Goal: Check status: Check status

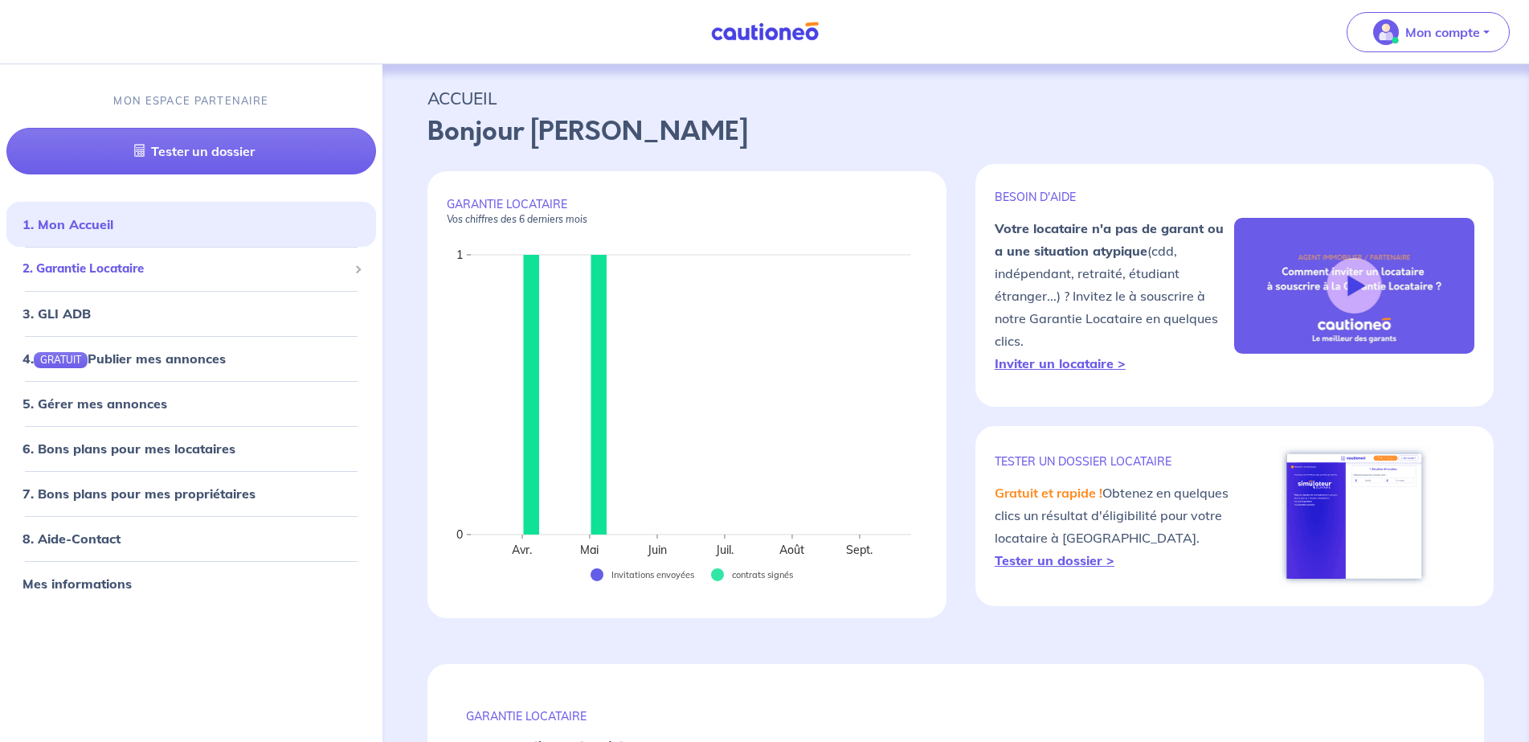
click at [108, 271] on span "2. Garantie Locataire" at bounding box center [186, 269] width 326 height 18
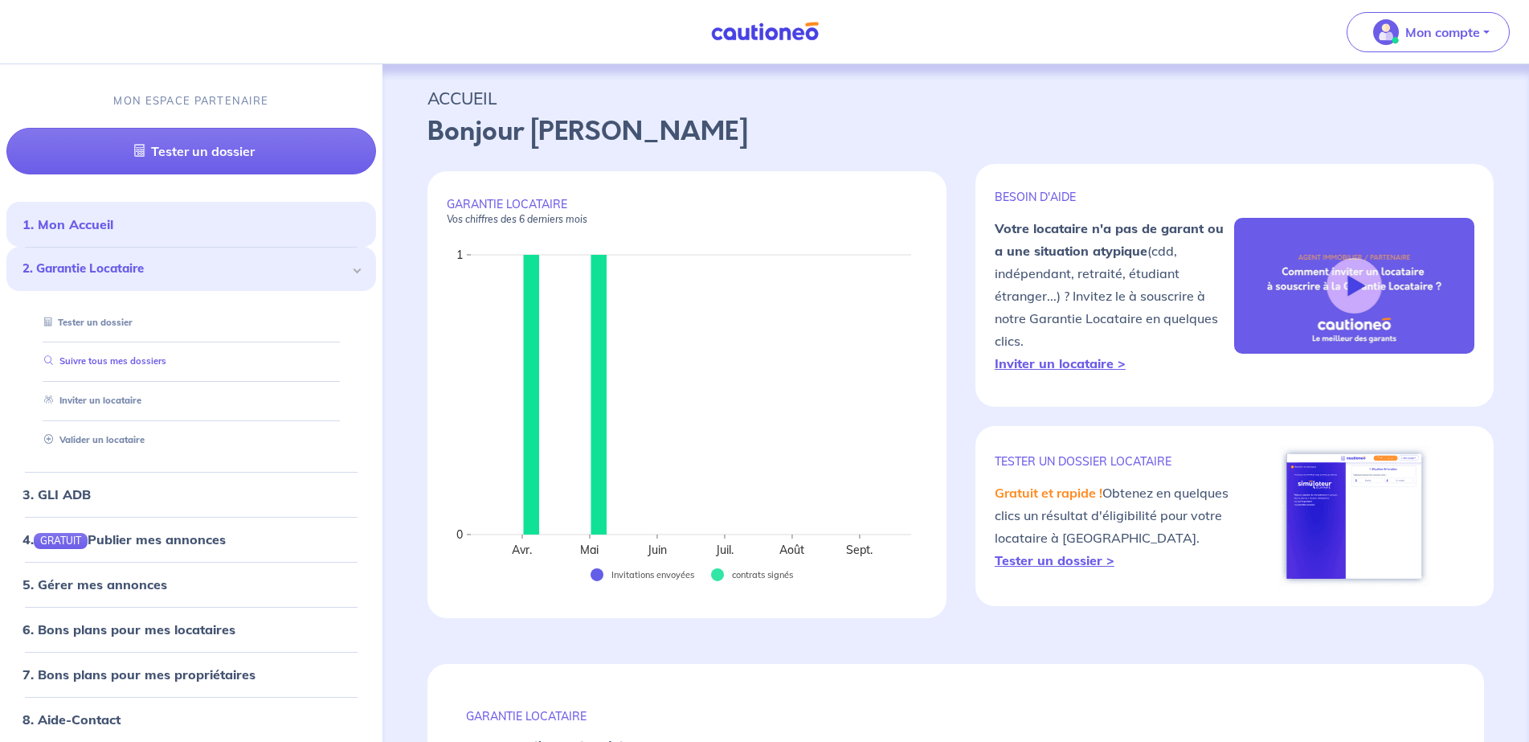
click at [124, 357] on link "Suivre tous mes dossiers" at bounding box center [102, 361] width 129 height 11
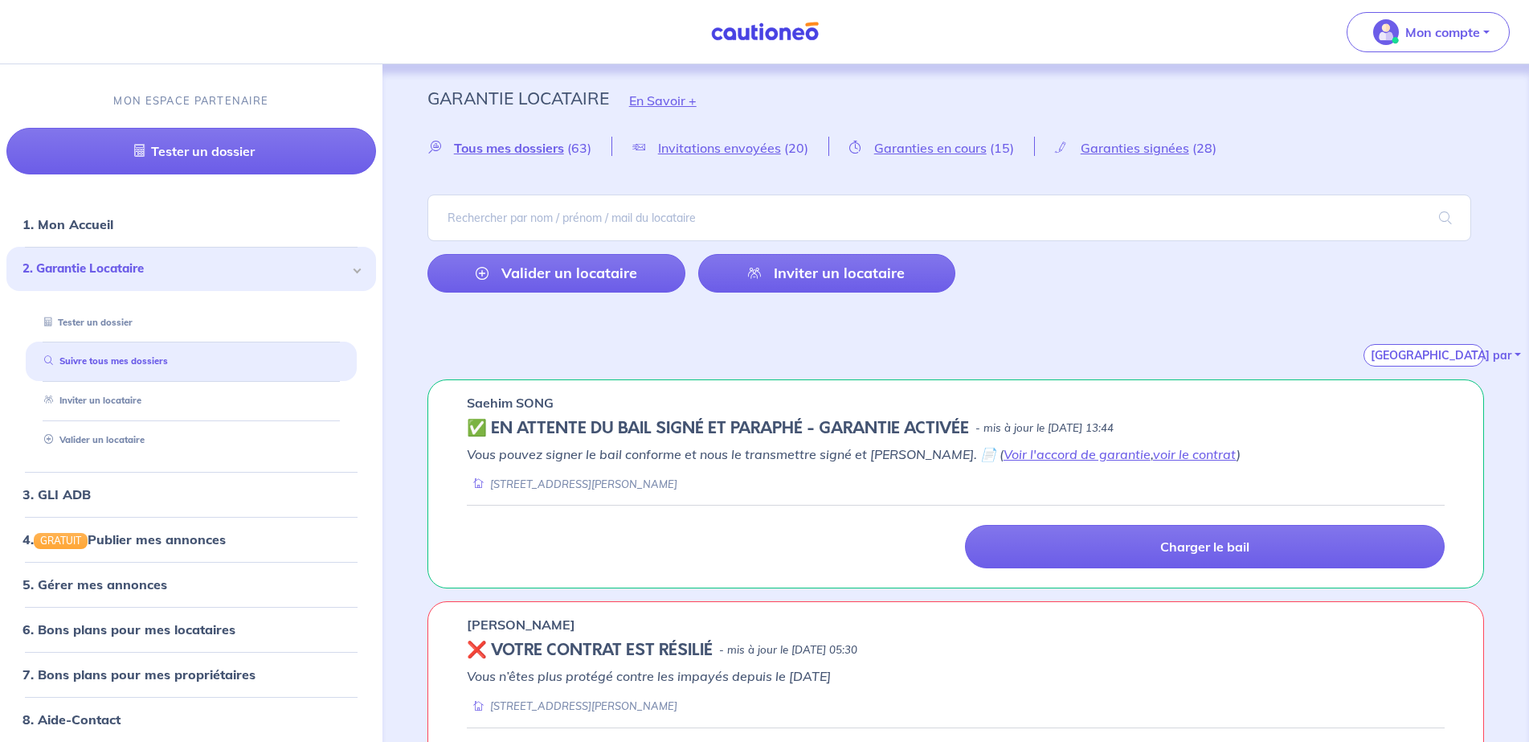
click at [701, 428] on h5 "✅️️️ EN ATTENTE DU BAIL SIGNÉ ET PARAPHÉ - GARANTIE ACTIVÉE" at bounding box center [718, 428] width 502 height 19
click at [1153, 457] on link "voir le contrat" at bounding box center [1195, 454] width 84 height 16
click at [1004, 460] on link "Voir l'accord de garantie" at bounding box center [1077, 454] width 147 height 16
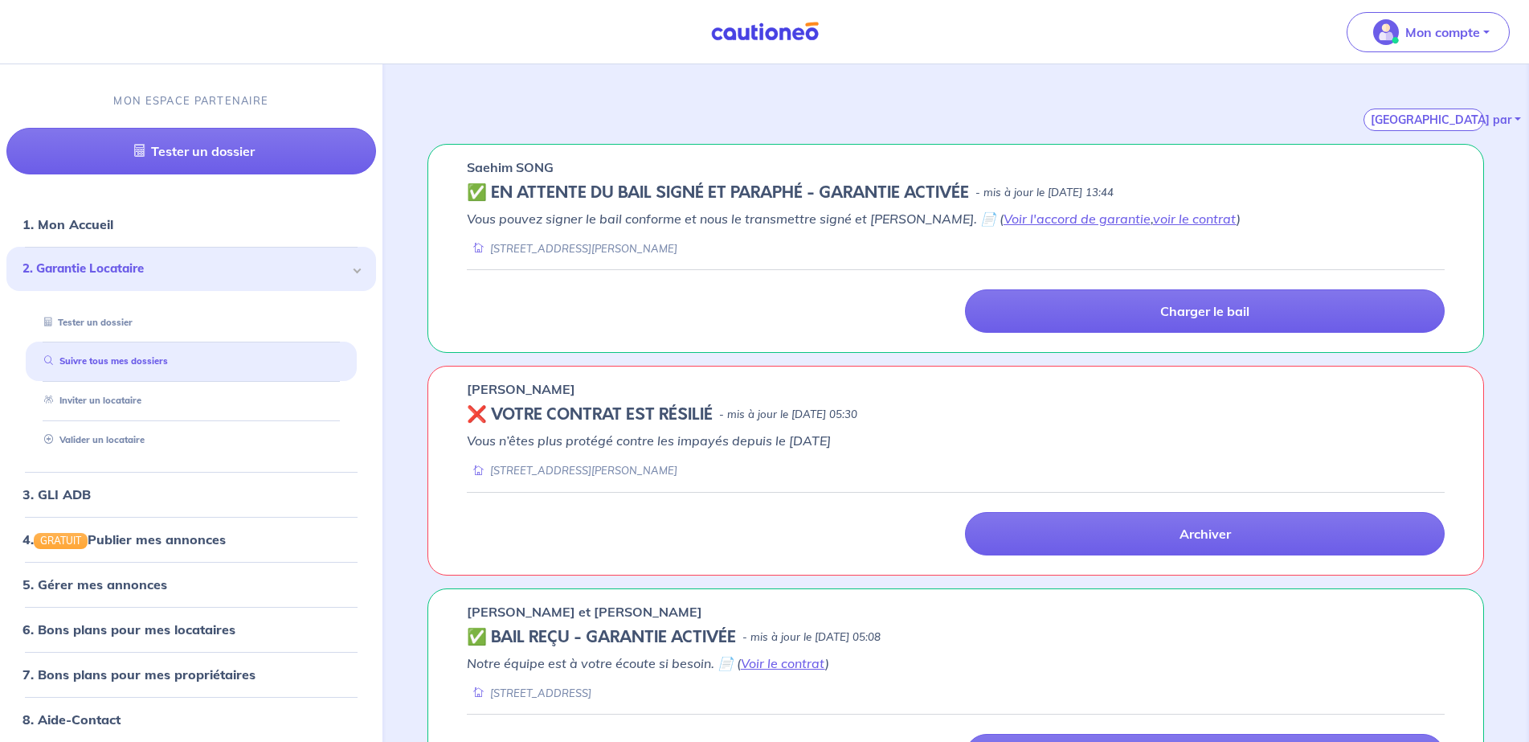
scroll to position [241, 0]
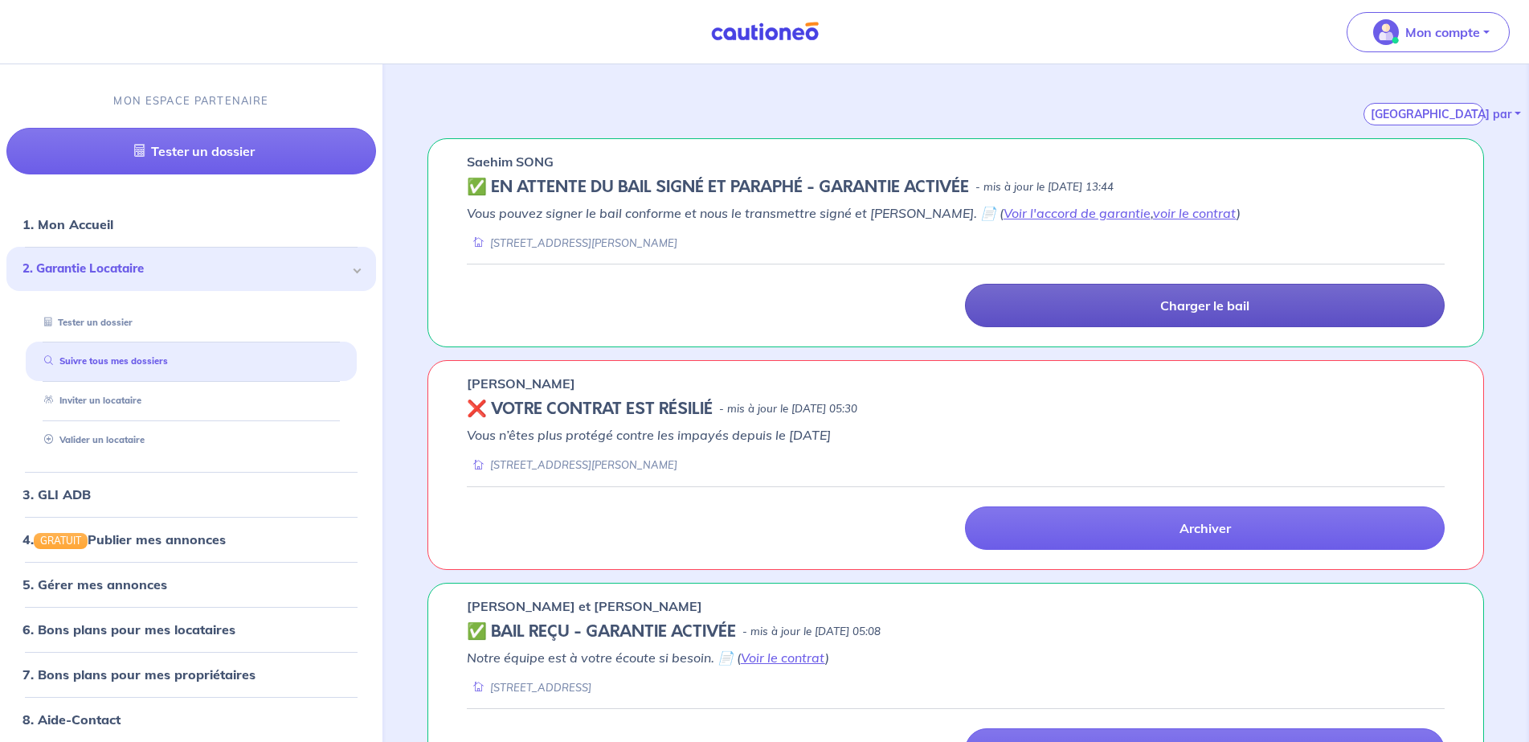
click at [1210, 294] on link "Charger le bail" at bounding box center [1205, 305] width 480 height 43
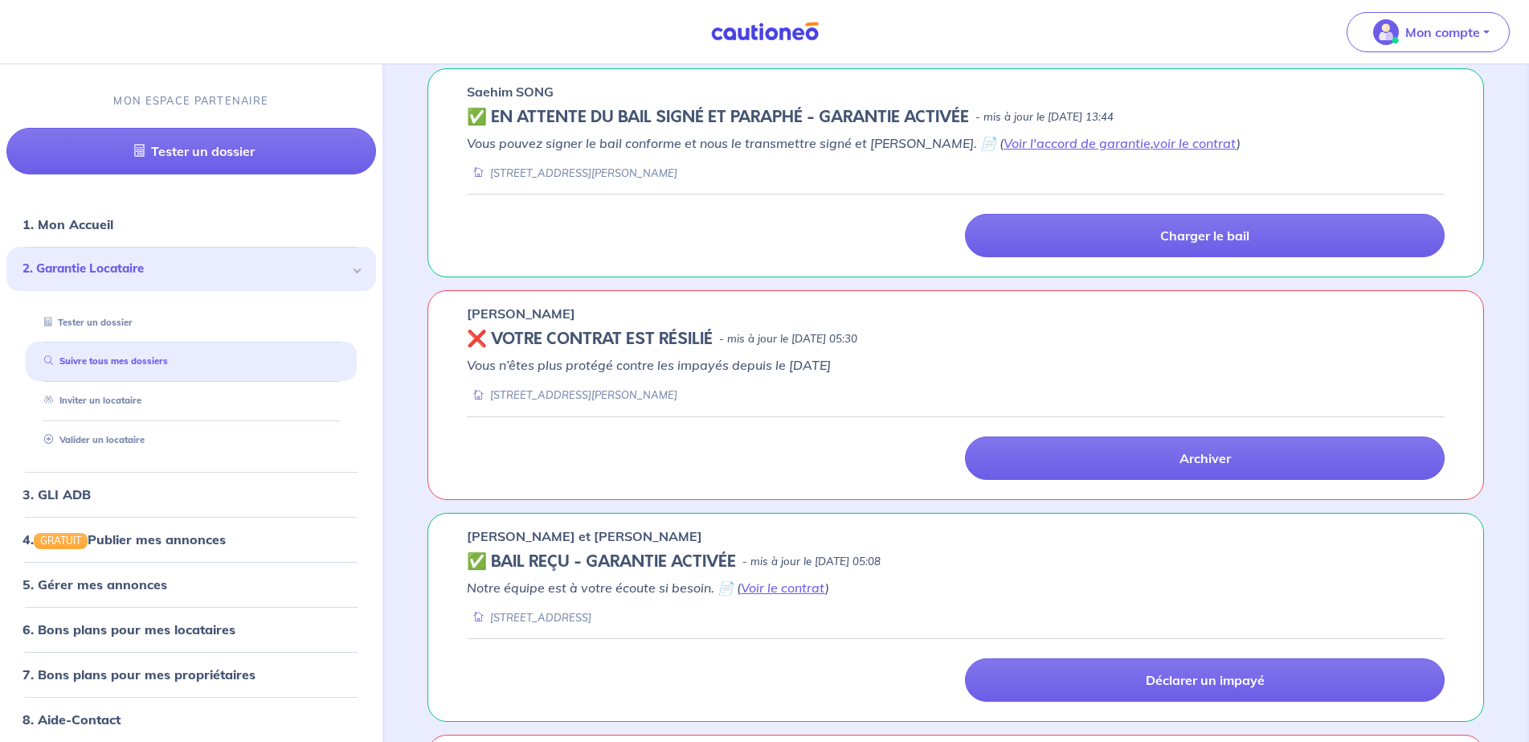
scroll to position [402, 0]
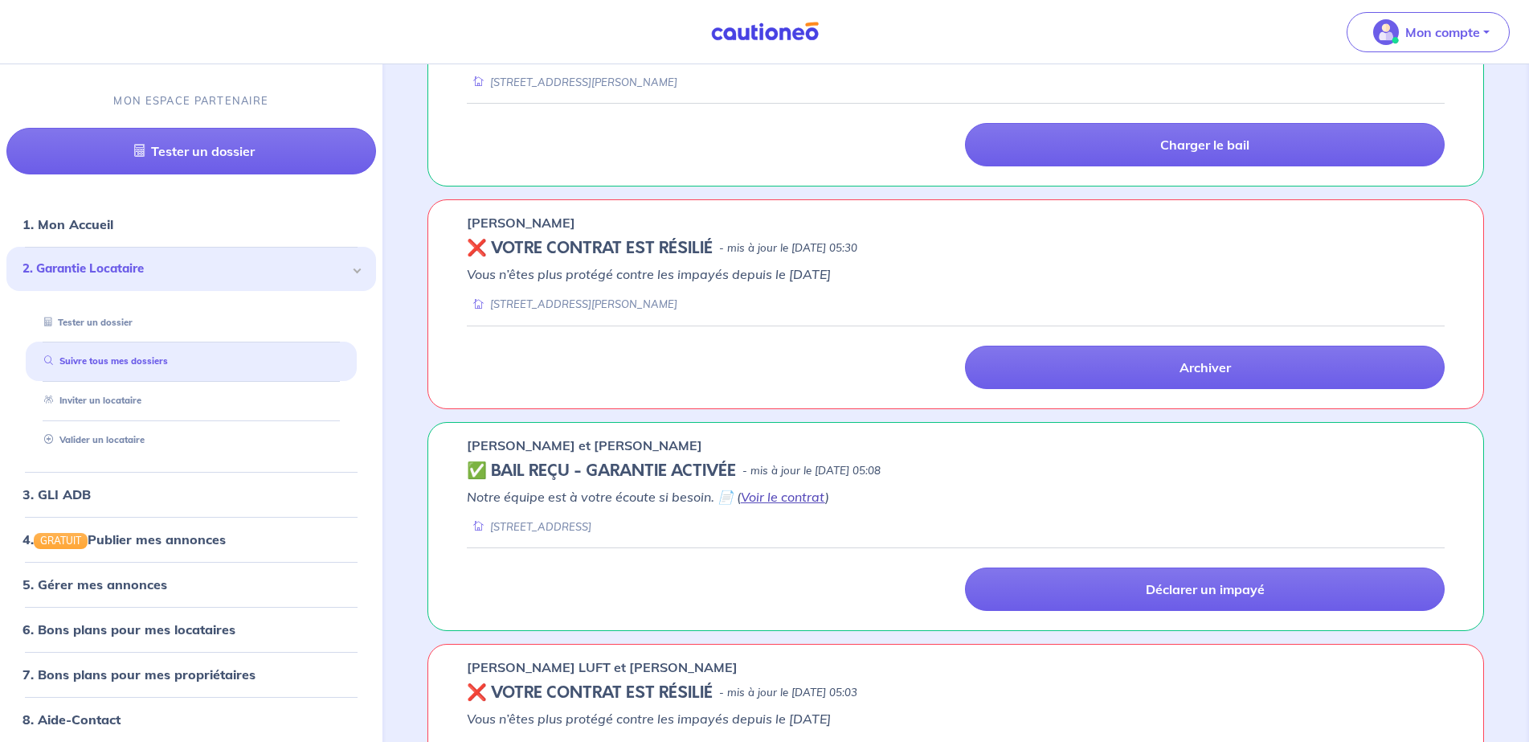
click at [779, 501] on link "Voir le contrat" at bounding box center [783, 497] width 84 height 16
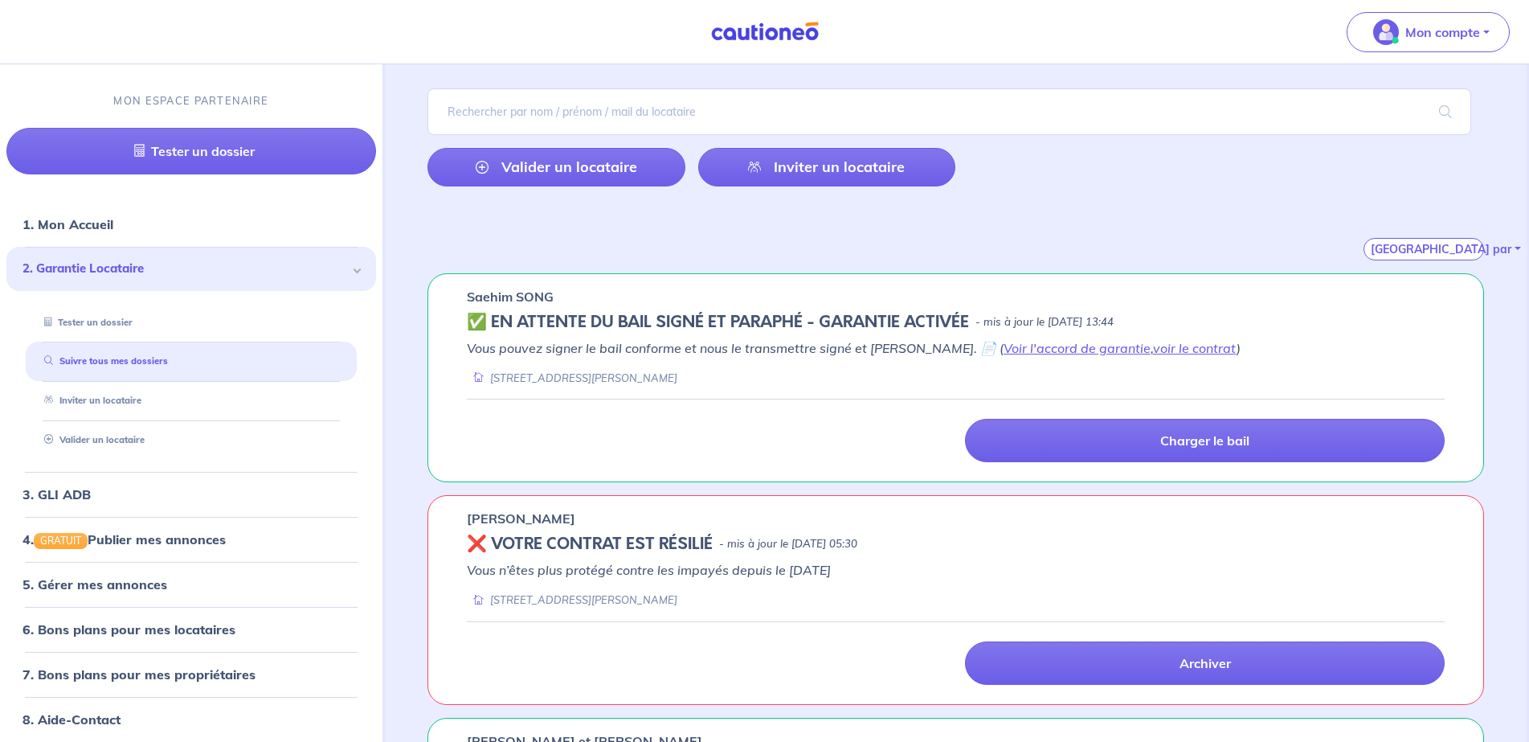
scroll to position [0, 0]
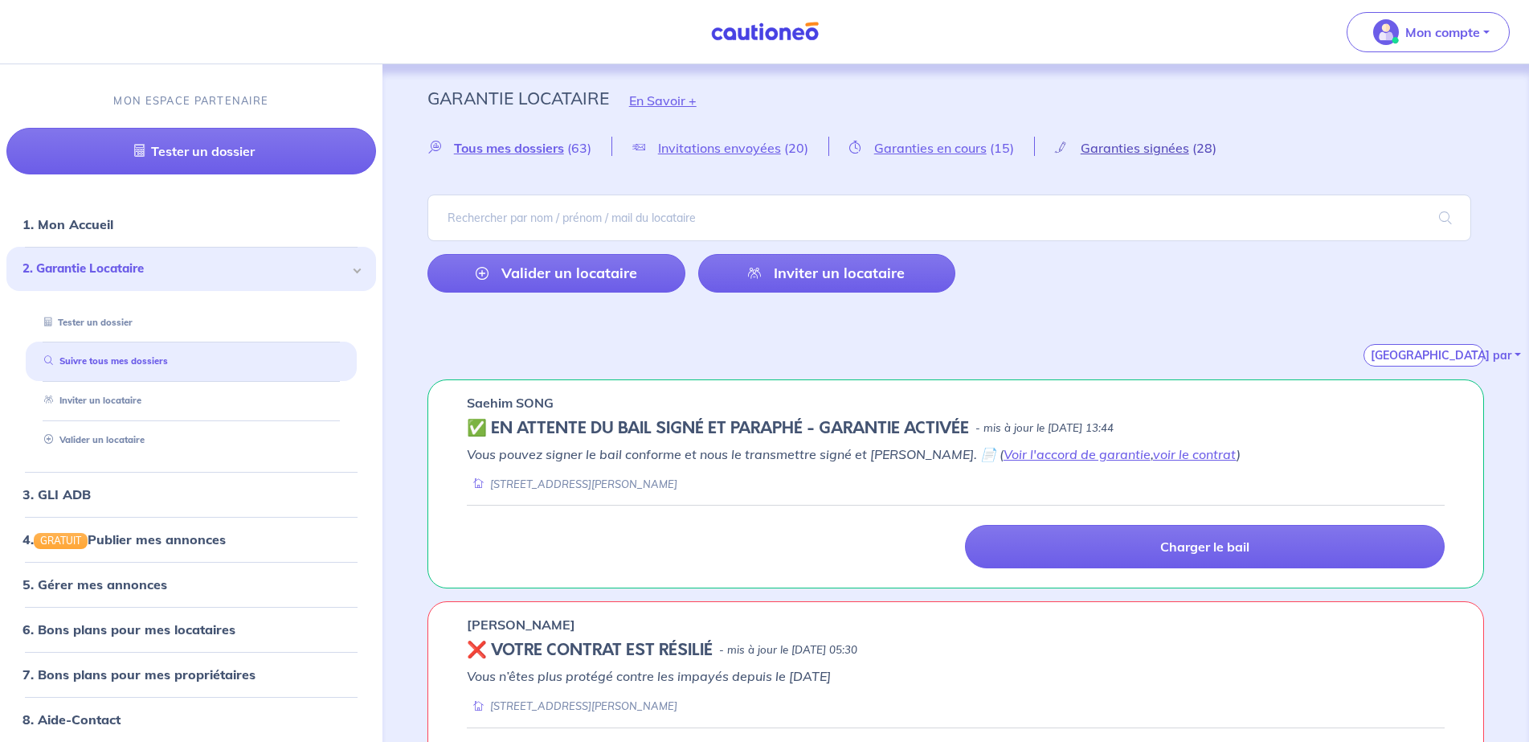
click at [1173, 148] on span "Garanties signées" at bounding box center [1135, 148] width 109 height 16
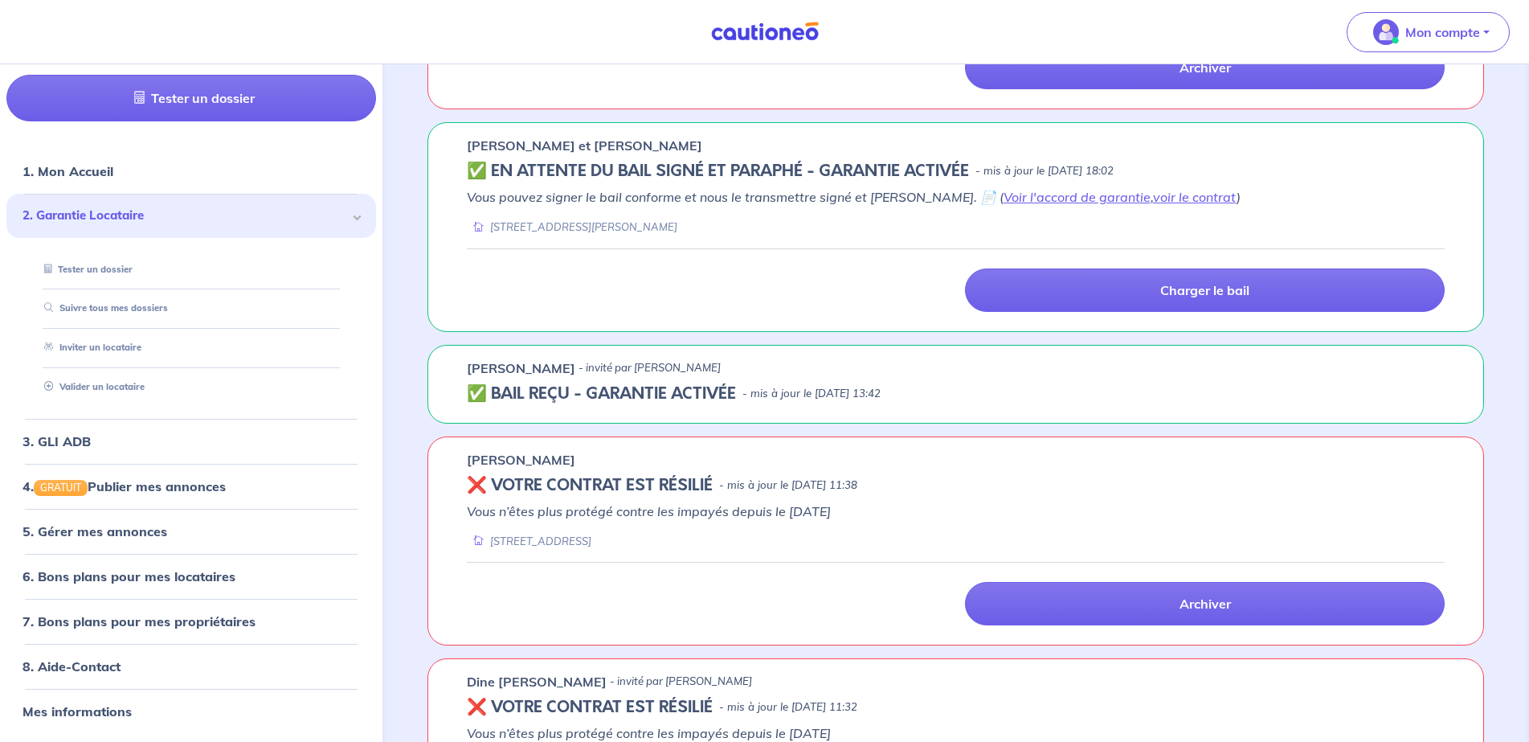
scroll to position [2090, 0]
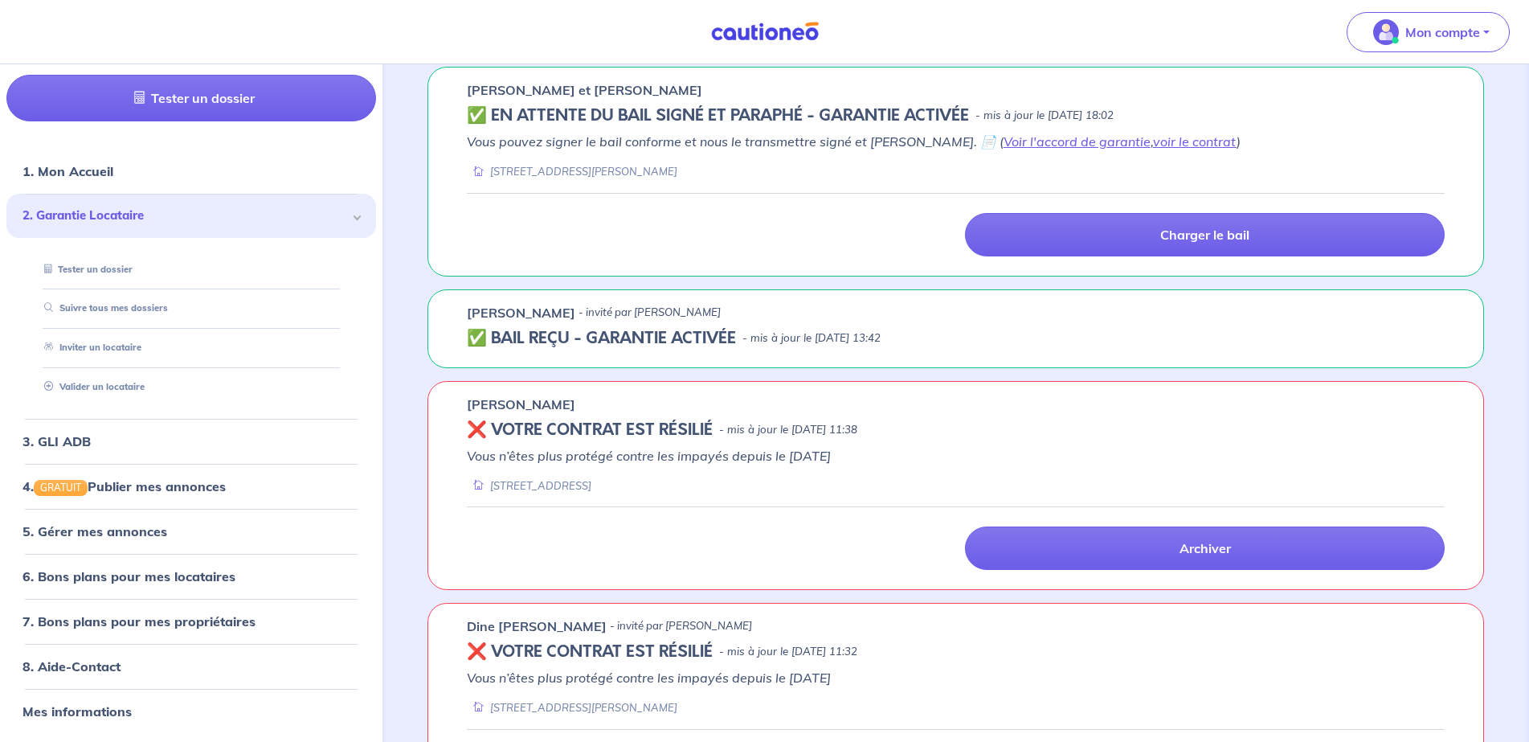
click at [769, 326] on div "[PERSON_NAME] - invité par [PERSON_NAME] ✅ BAIL REÇU - GARANTIE ACTIVÉE - mis à…" at bounding box center [956, 328] width 1057 height 79
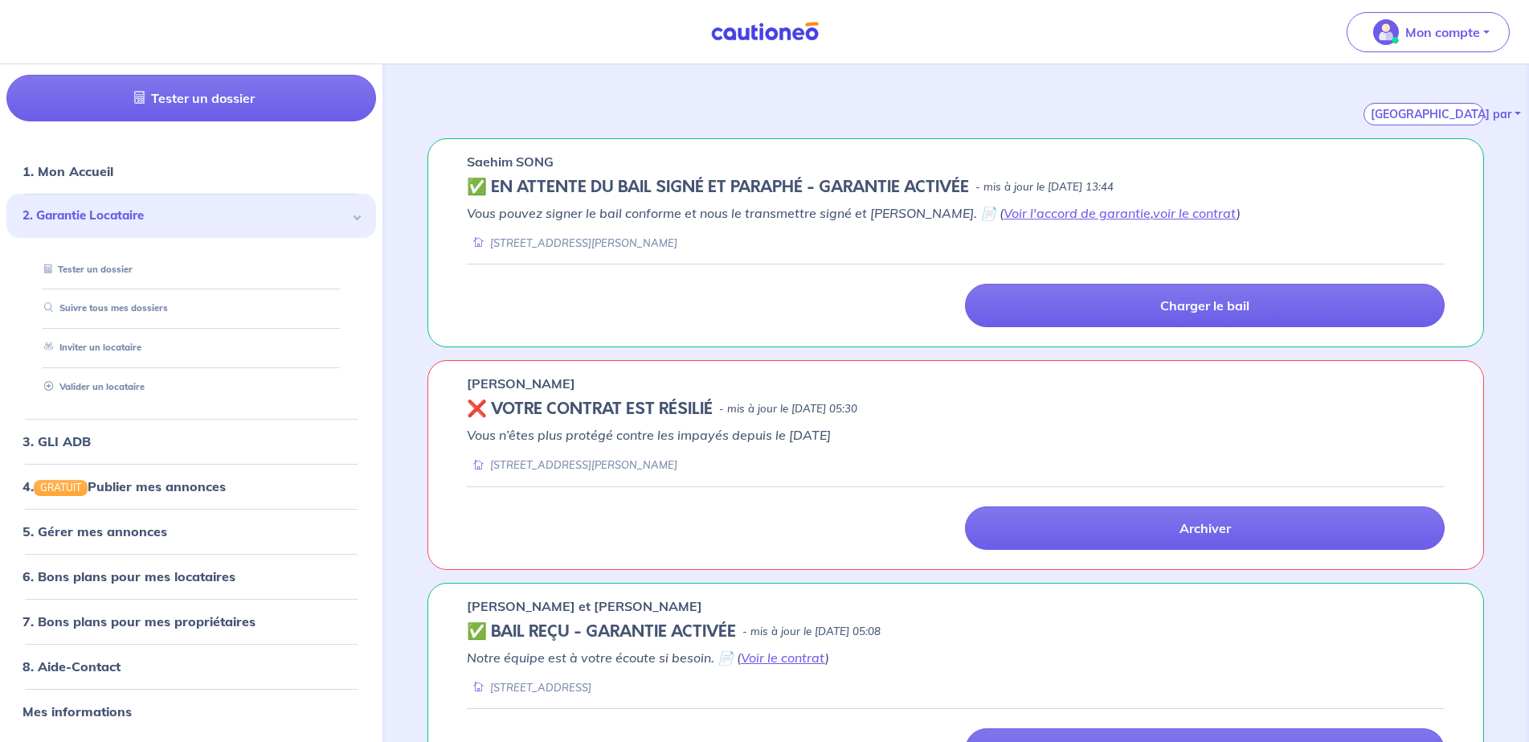
scroll to position [0, 0]
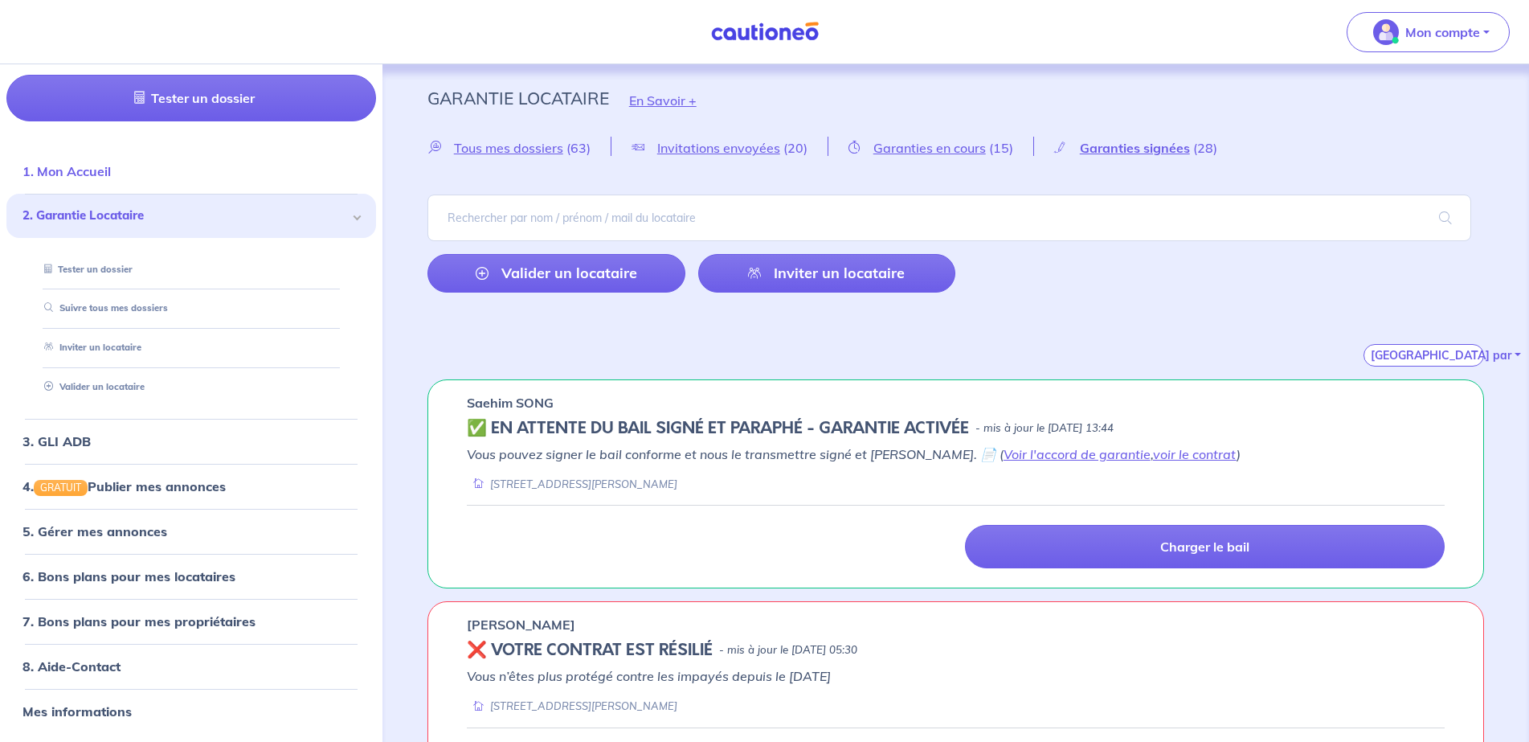
click at [111, 179] on link "1. Mon Accueil" at bounding box center [67, 171] width 88 height 16
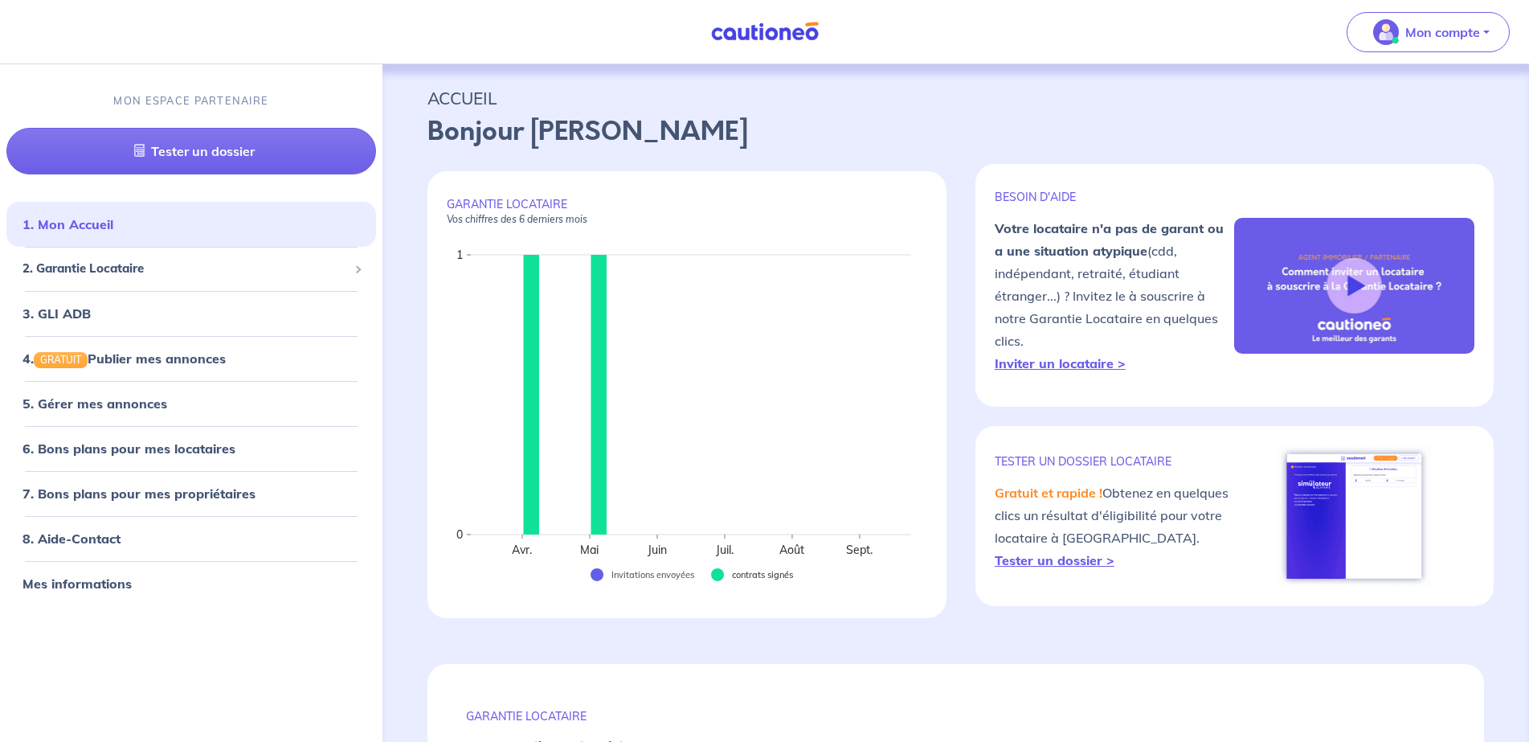
click at [746, 574] on rect at bounding box center [751, 575] width 80 height 16
